Goal: Transaction & Acquisition: Purchase product/service

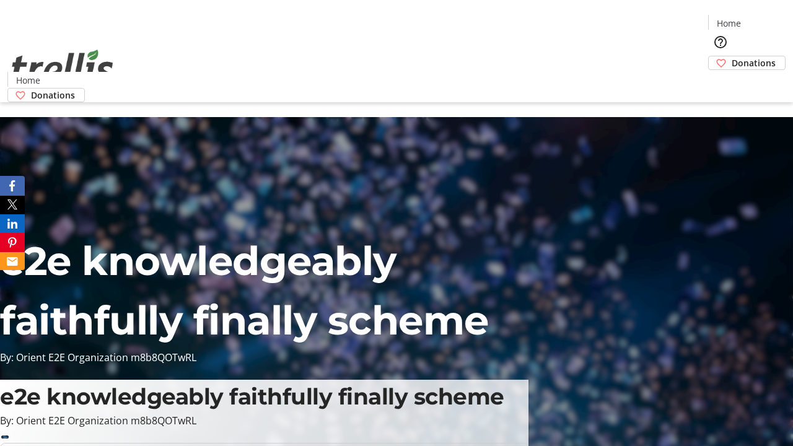
click at [732, 56] on span "Donations" at bounding box center [754, 62] width 44 height 13
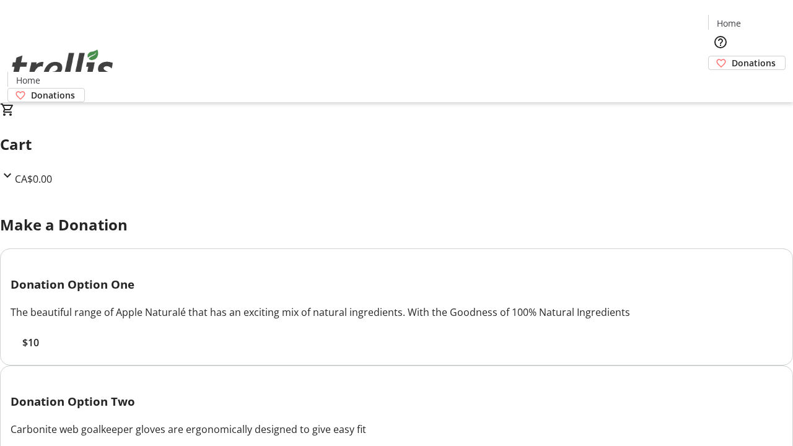
click at [39, 350] on span "$10" at bounding box center [30, 342] width 17 height 15
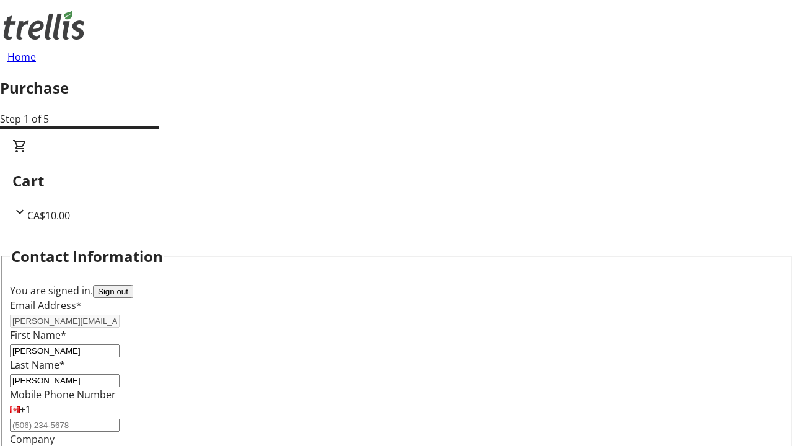
scroll to position [201, 0]
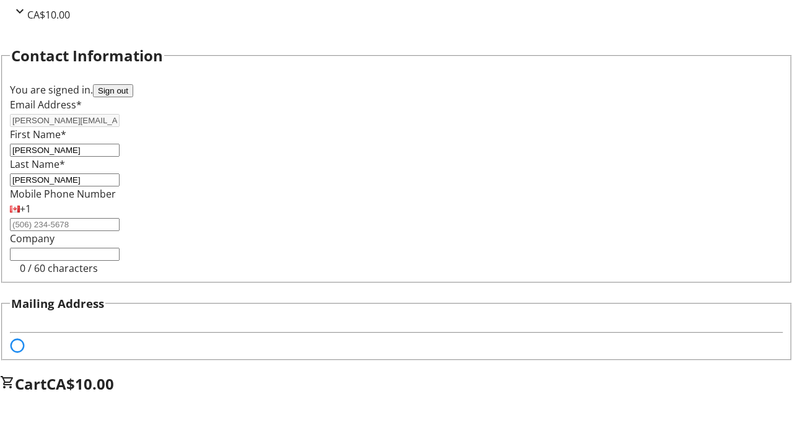
select select "BC"
select select "CA"
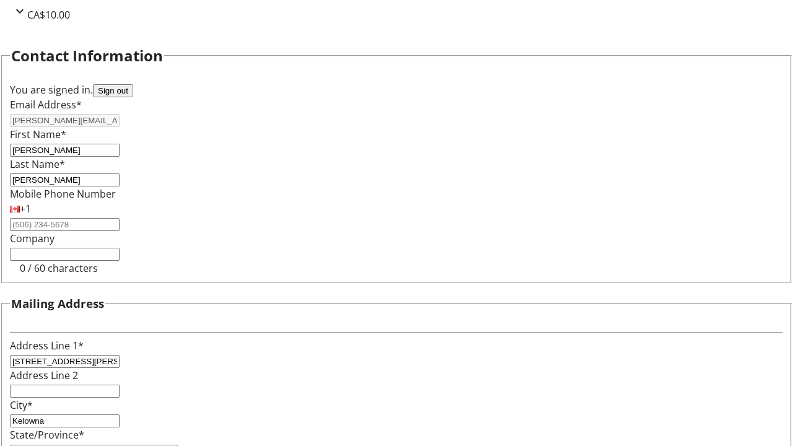
type input "V1Y 0C2"
